Goal: Task Accomplishment & Management: Complete application form

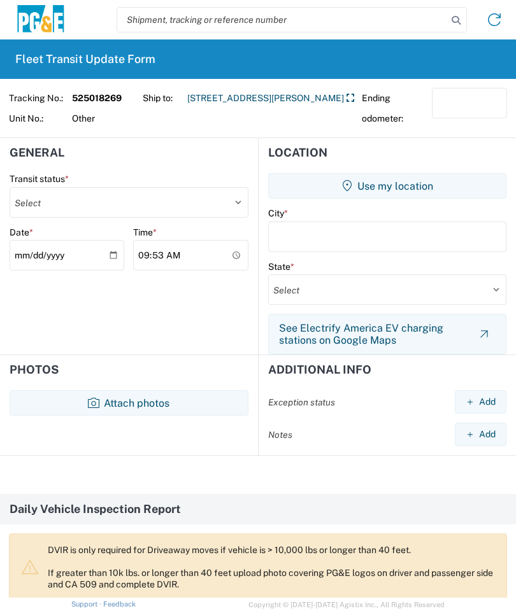
click at [428, 184] on button "Use my location" at bounding box center [387, 185] width 238 height 25
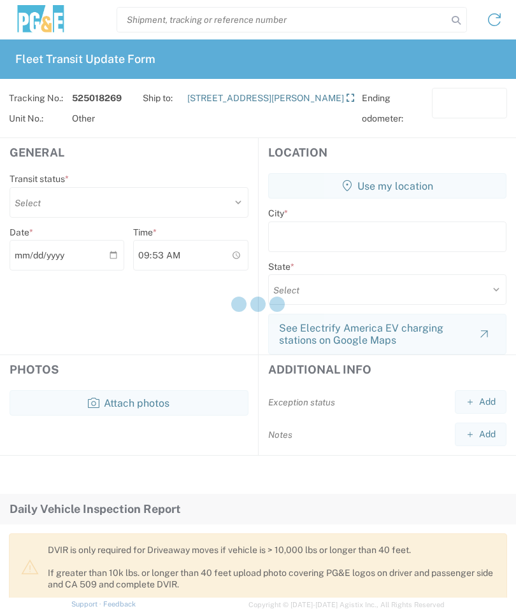
type input "[GEOGRAPHIC_DATA]"
select select "CA"
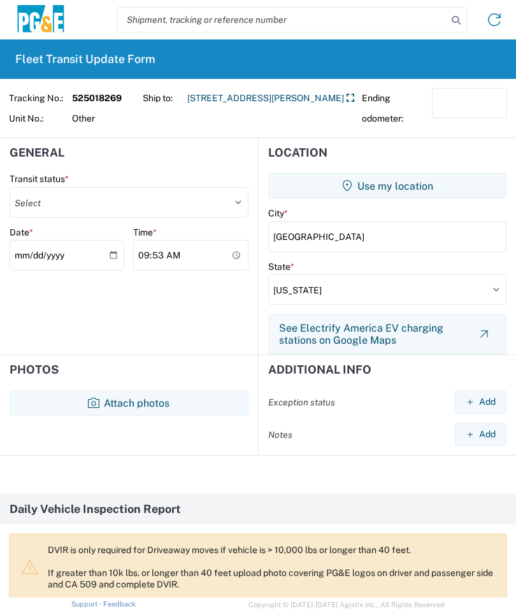
click at [78, 204] on select "Select Delivered Picked Up" at bounding box center [129, 202] width 239 height 31
select select "DELIVRED"
click at [88, 398] on icon "button" at bounding box center [93, 402] width 11 height 11
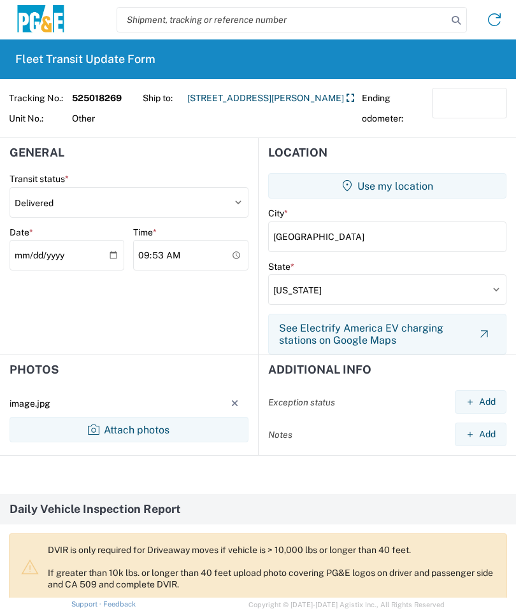
click at [115, 424] on button "Attach photos" at bounding box center [129, 429] width 239 height 25
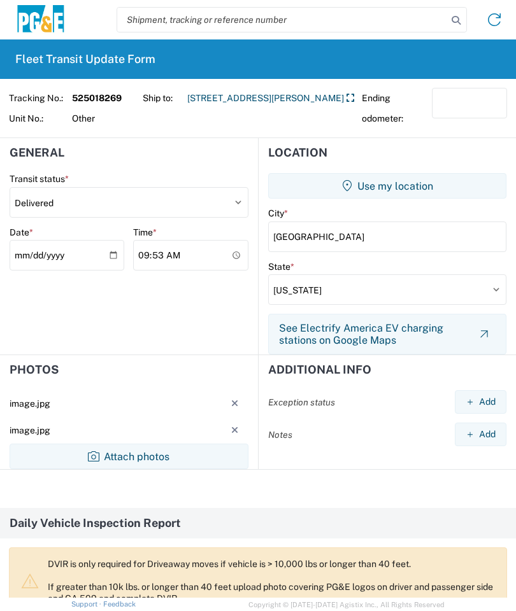
click at [115, 453] on button "Attach photos" at bounding box center [129, 456] width 239 height 25
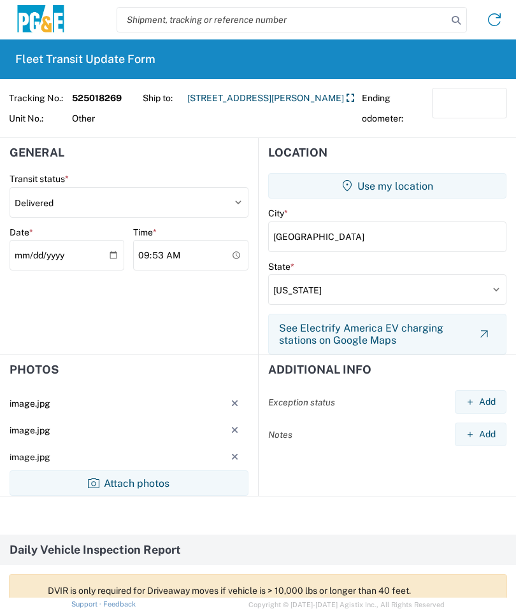
click at [123, 479] on button "Attach photos" at bounding box center [129, 482] width 239 height 25
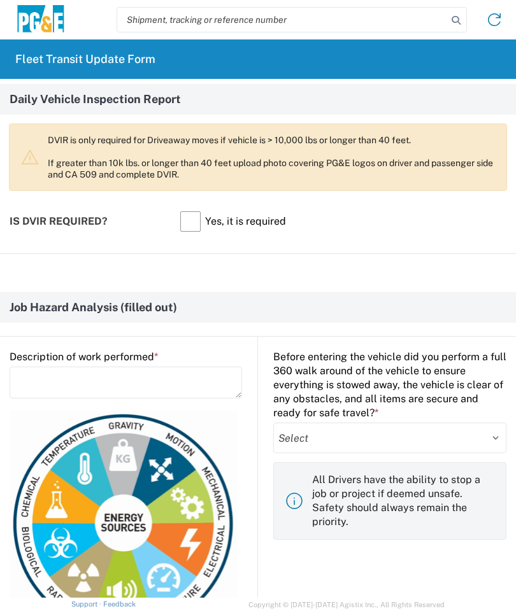
scroll to position [478, 0]
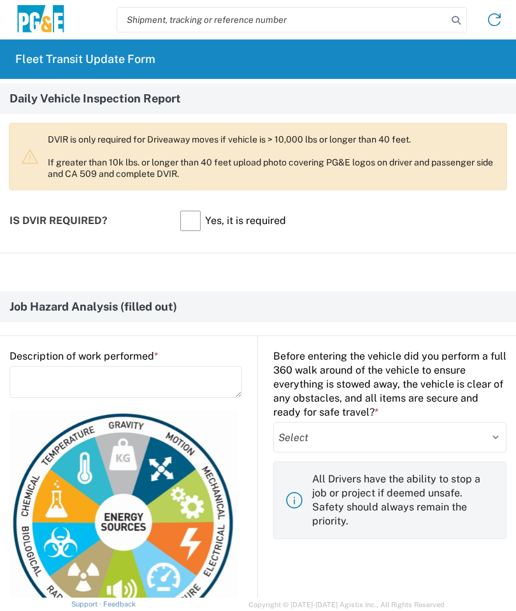
click at [476, 440] on select "Select Yes No" at bounding box center [389, 437] width 233 height 31
select select "yes"
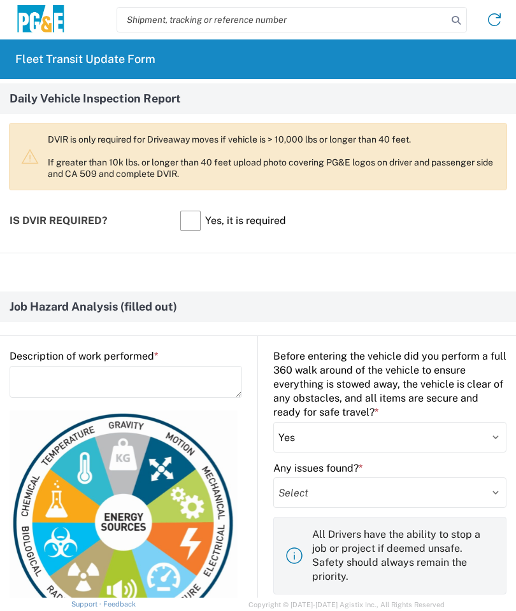
click at [382, 485] on select "Select Yes No" at bounding box center [389, 492] width 233 height 31
select select "no"
click at [31, 379] on textarea at bounding box center [126, 382] width 232 height 32
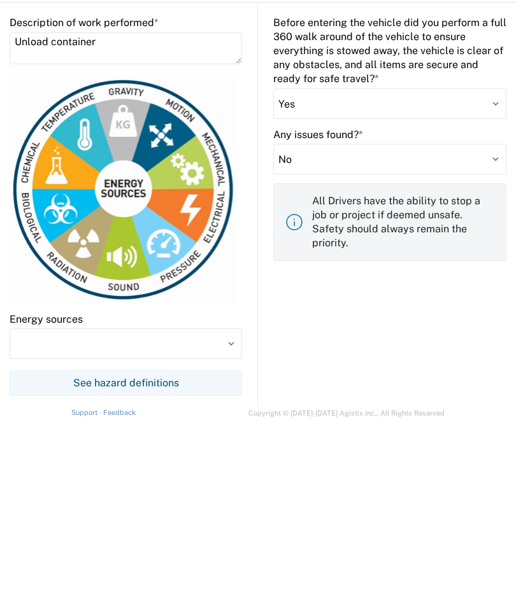
scroll to position [651, 0]
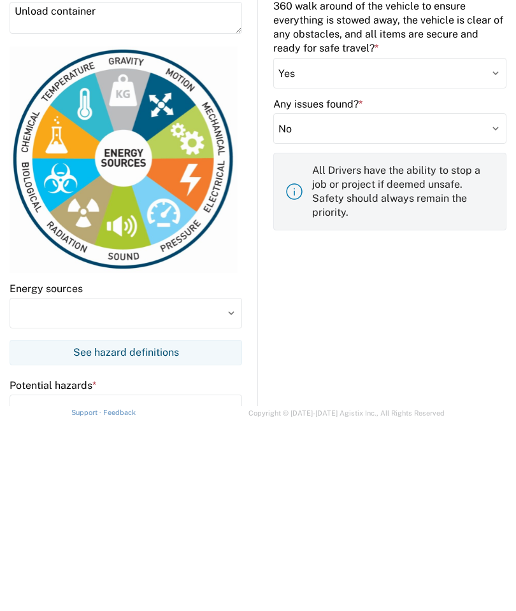
type textarea "Unload container"
click at [31, 490] on input at bounding box center [126, 505] width 232 height 31
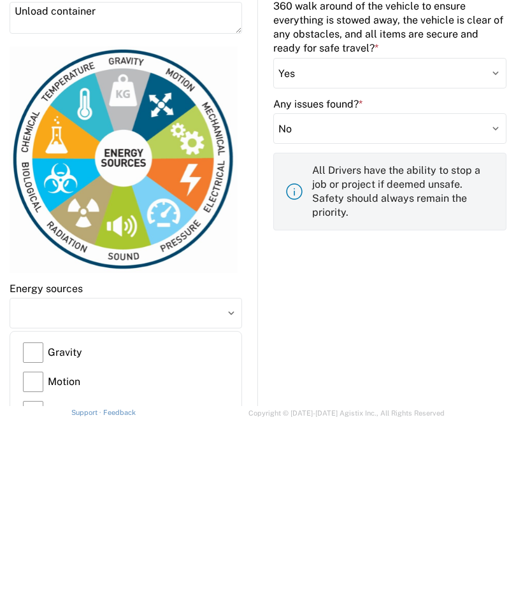
click at [31, 530] on label "Gravity" at bounding box center [126, 544] width 206 height 29
click at [0, 0] on input "Gravity" at bounding box center [0, 0] width 0 height 0
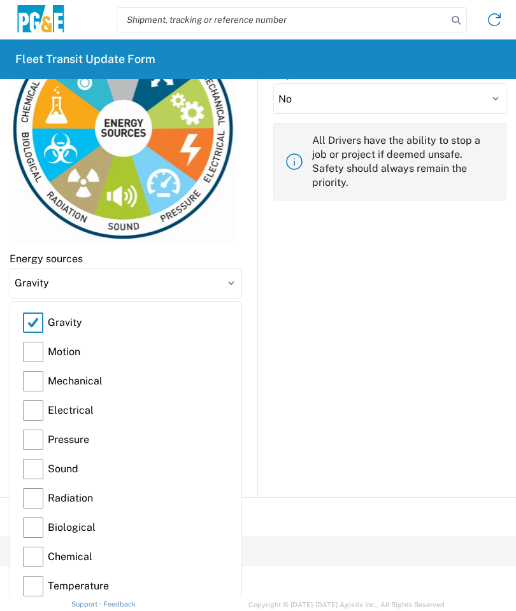
scroll to position [873, 0]
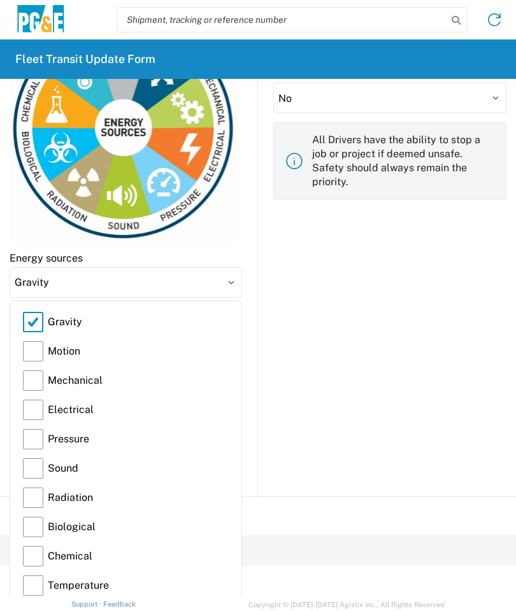
click at [25, 345] on label "Motion" at bounding box center [126, 351] width 206 height 29
click at [0, 0] on input "Motion" at bounding box center [0, 0] width 0 height 0
click at [32, 375] on label "Mechanical" at bounding box center [126, 380] width 206 height 29
click at [0, 0] on input "Mechanical" at bounding box center [0, 0] width 0 height 0
type input "Gravity, Motion, Mechanical"
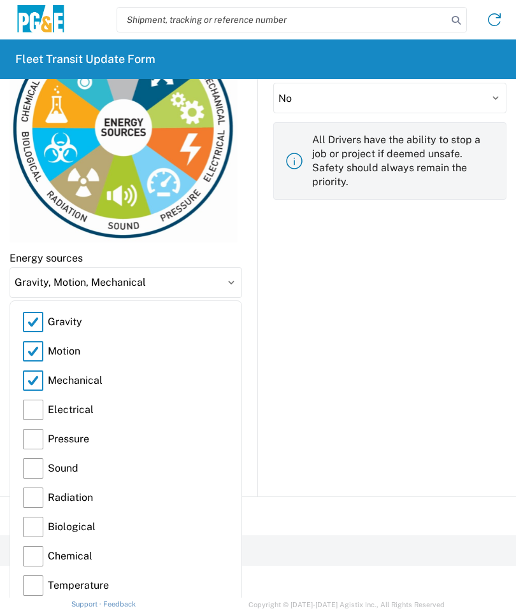
click at [231, 279] on input "Gravity, Motion, Mechanical" at bounding box center [126, 282] width 232 height 31
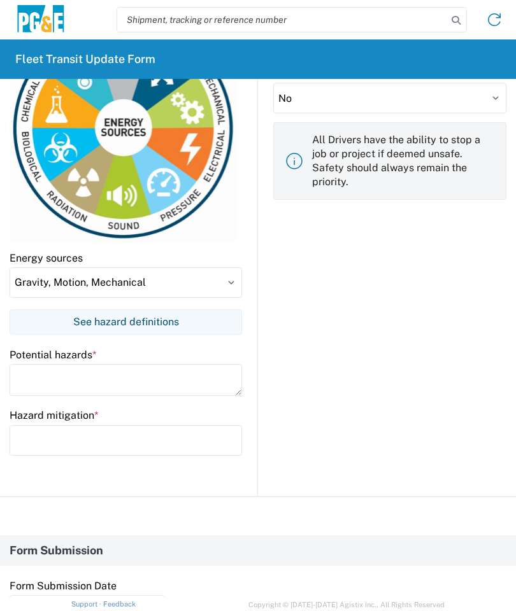
click at [32, 369] on textarea at bounding box center [126, 380] width 232 height 32
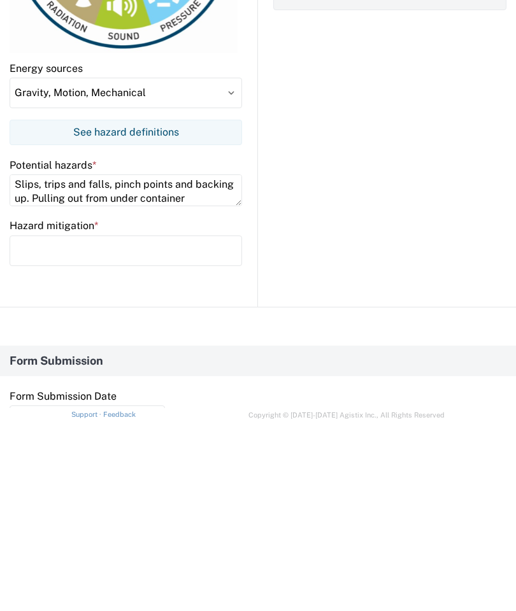
type textarea "Slips, trips and falls, pinch points and backing up. Pulling out from under con…"
click at [32, 425] on input "text" at bounding box center [126, 440] width 232 height 31
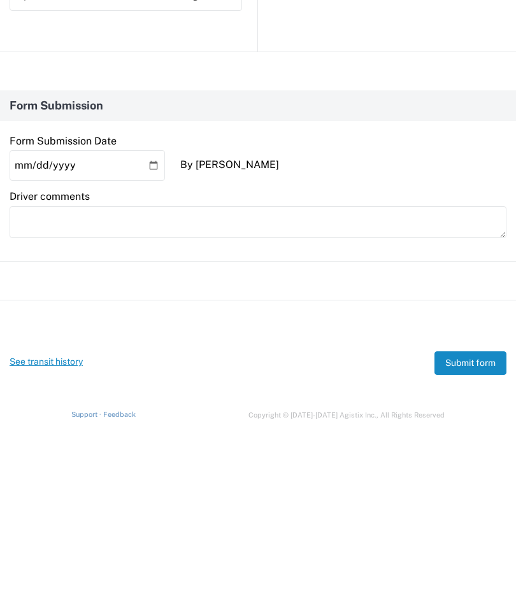
scroll to position [1128, 0]
type input "3 points of contact, watch for uneven ground. Pay attention to hands when using…"
click at [488, 541] on button "Submit form" at bounding box center [470, 553] width 72 height 24
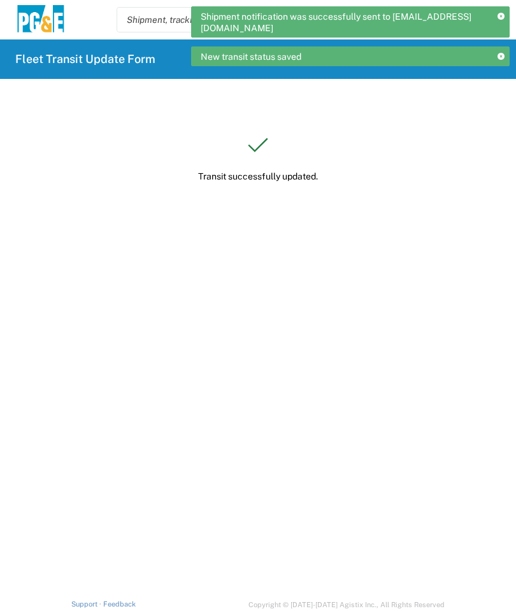
scroll to position [0, 0]
